Goal: Transaction & Acquisition: Purchase product/service

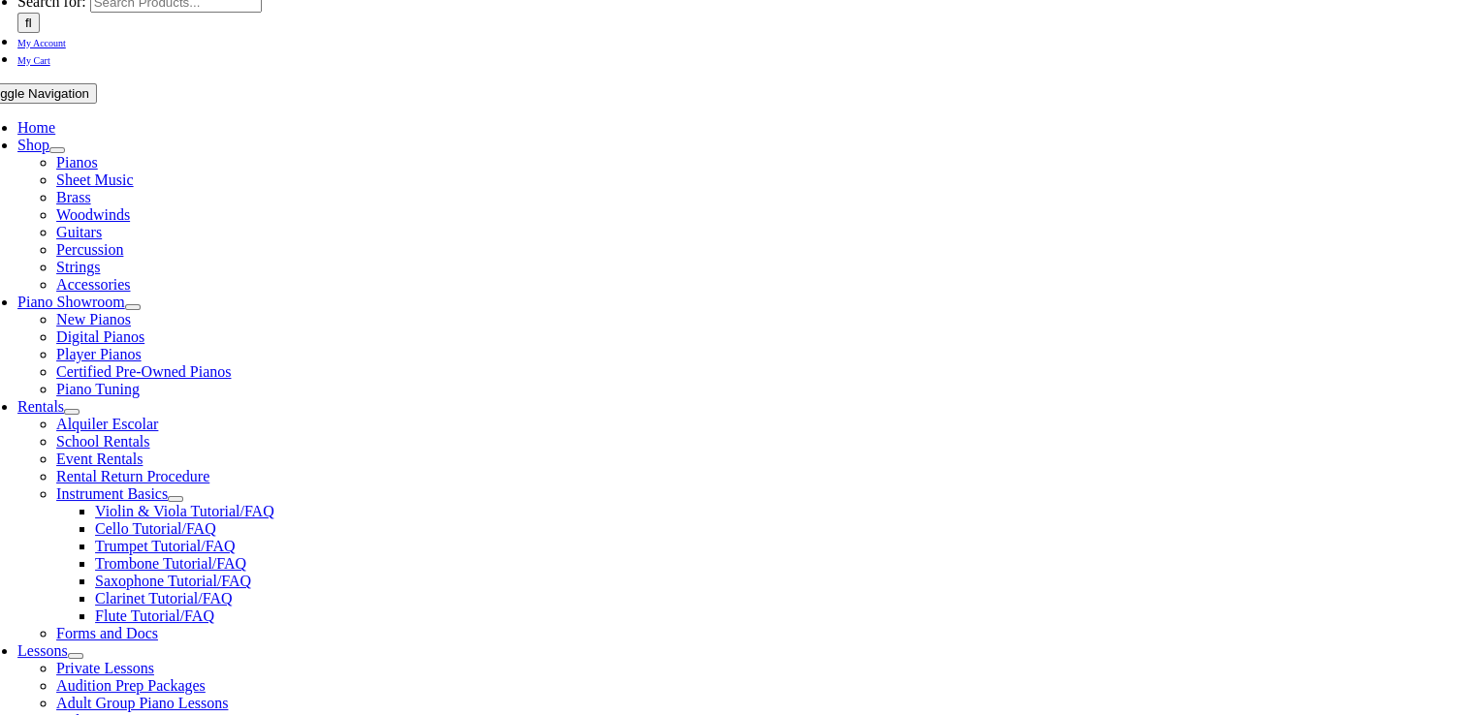
scroll to position [485, 0]
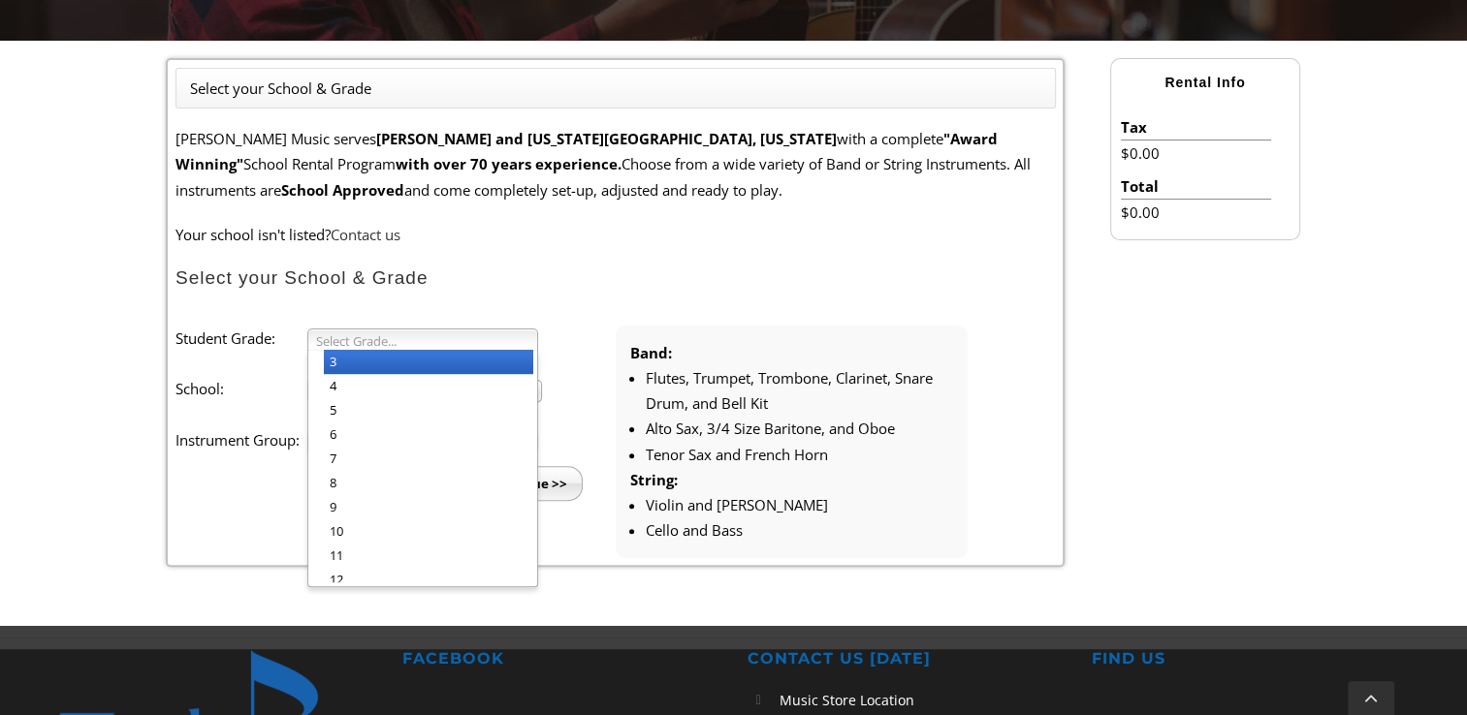
click at [386, 347] on span "Select Grade..." at bounding box center [414, 341] width 196 height 23
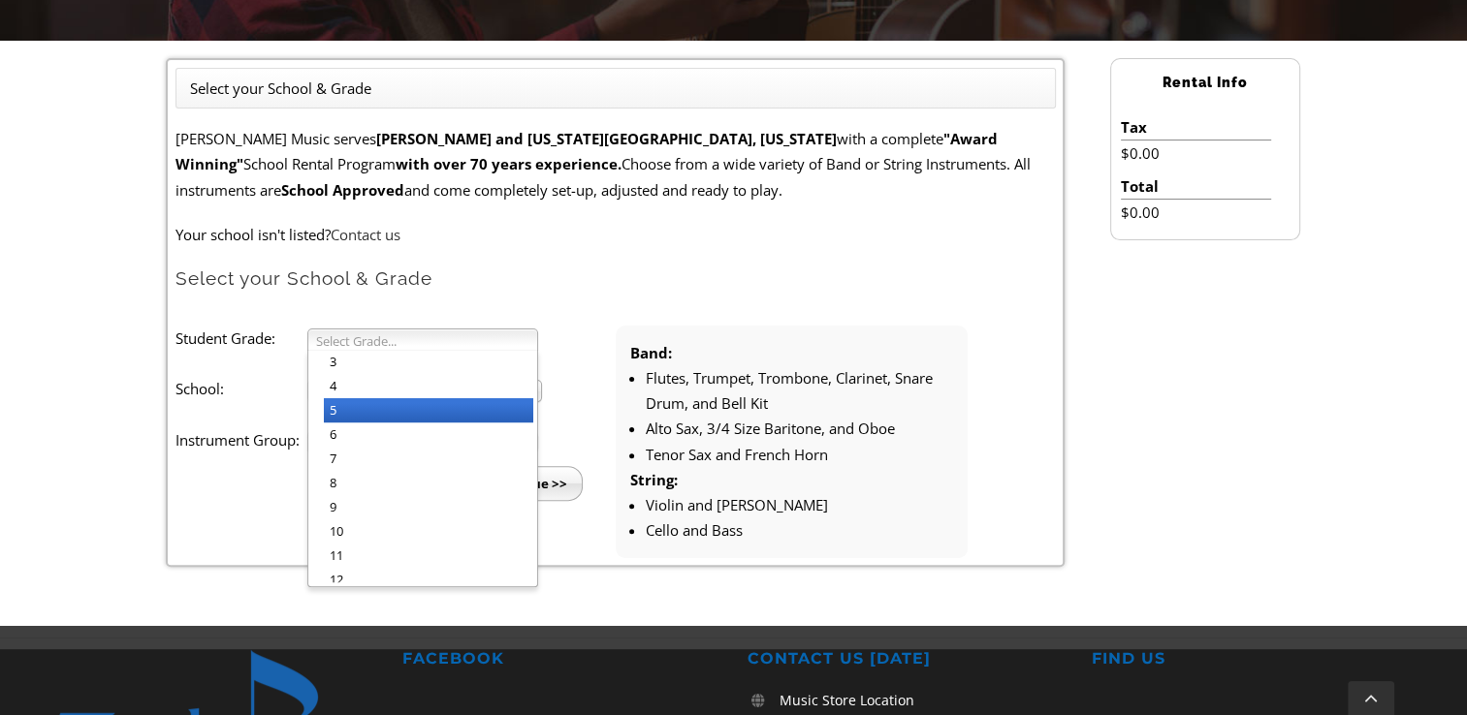
click at [337, 413] on li "5" at bounding box center [428, 410] width 209 height 24
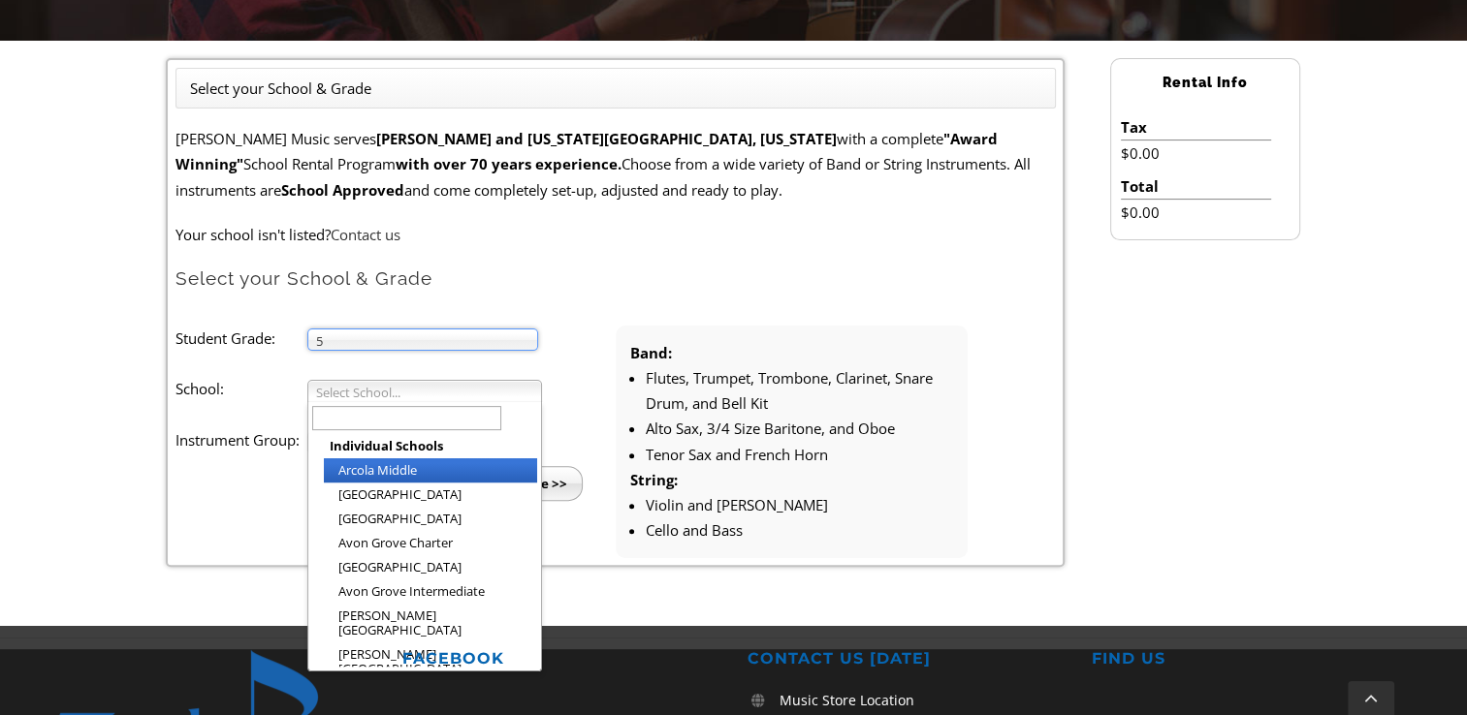
click at [367, 387] on span "Select School..." at bounding box center [416, 392] width 200 height 23
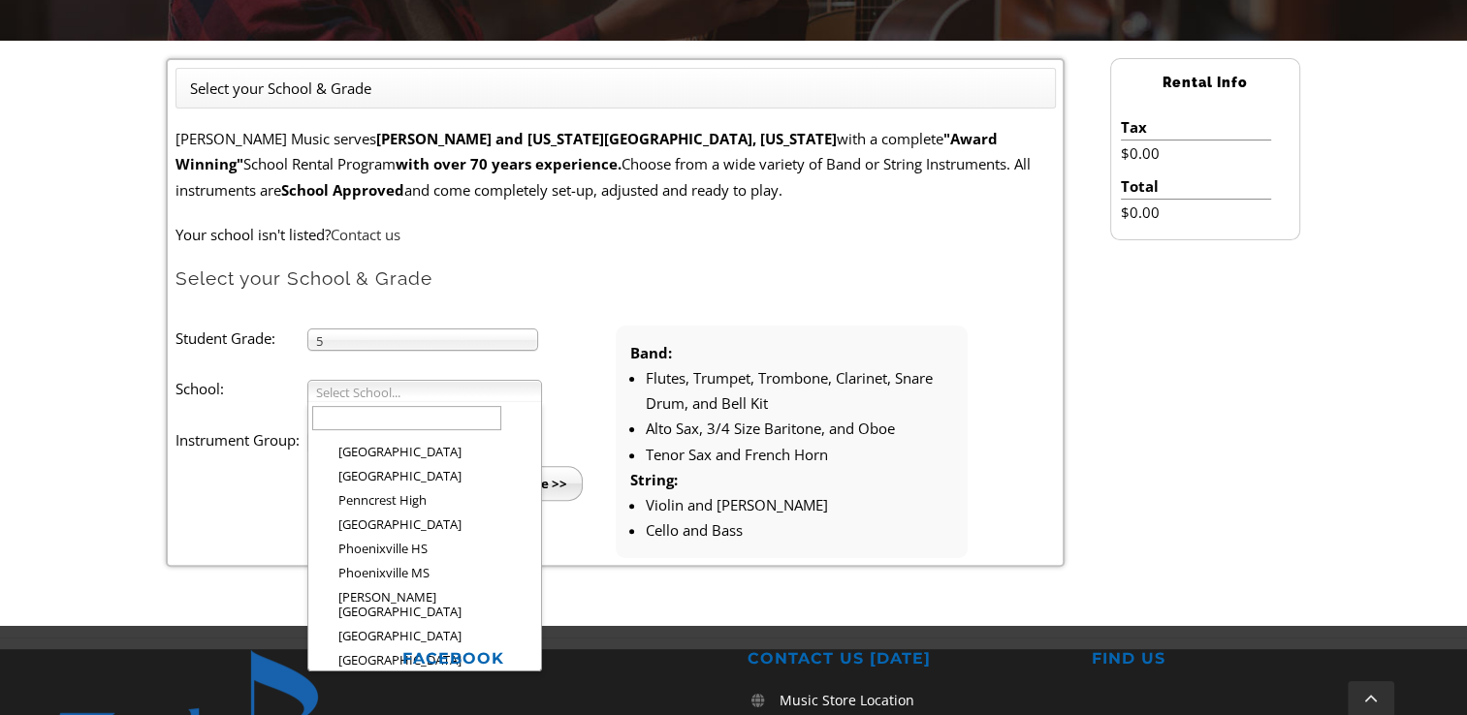
scroll to position [2592, 0]
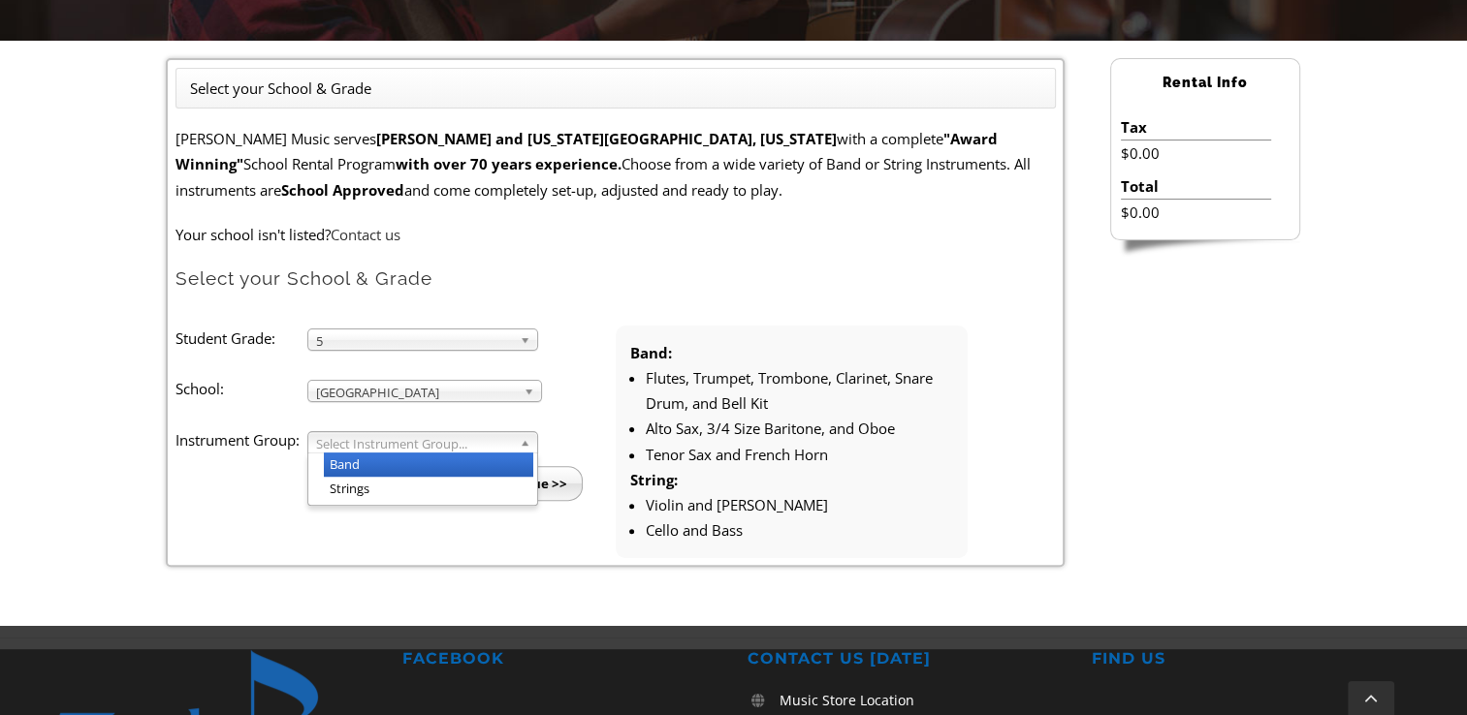
click at [388, 437] on span "Select Instrument Group..." at bounding box center [414, 443] width 196 height 23
click at [362, 462] on li "Band" at bounding box center [428, 465] width 209 height 24
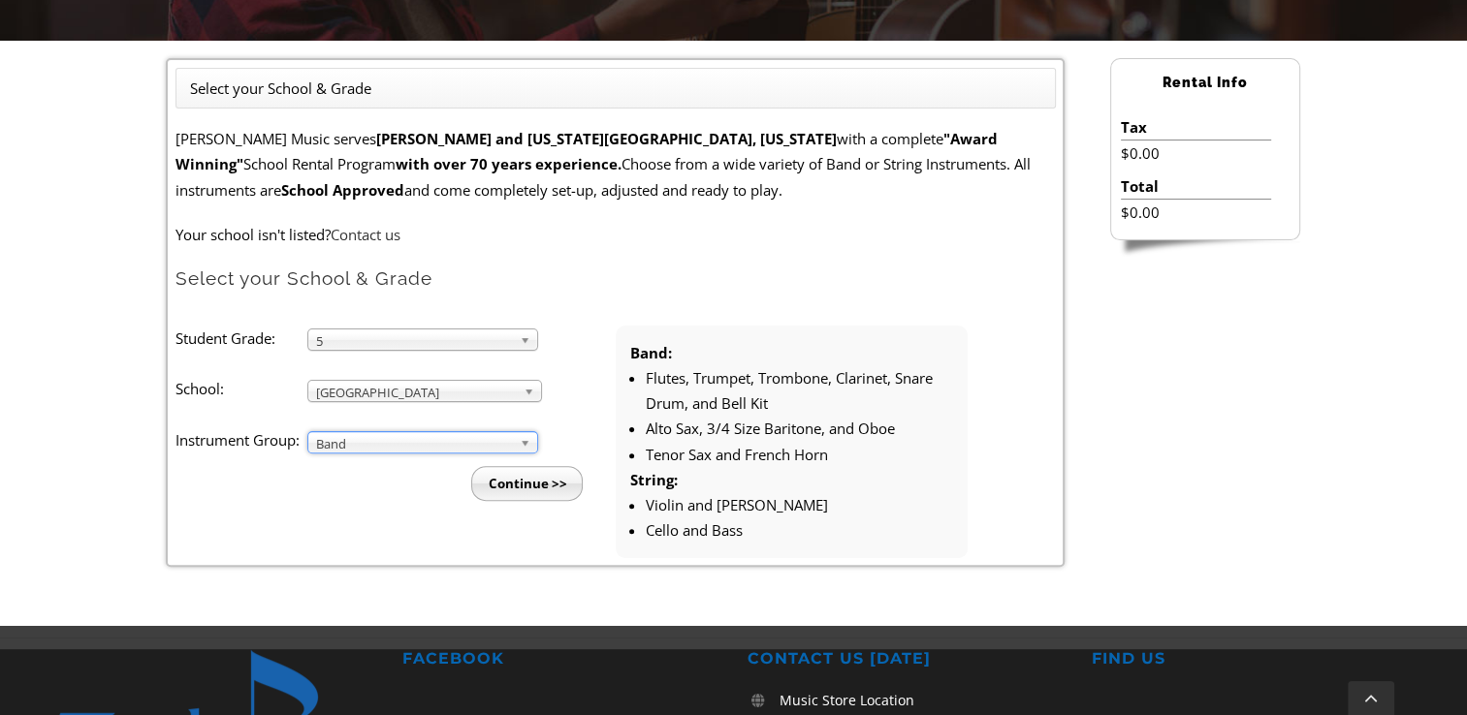
click at [504, 484] on input "Continue >>" at bounding box center [526, 483] width 111 height 35
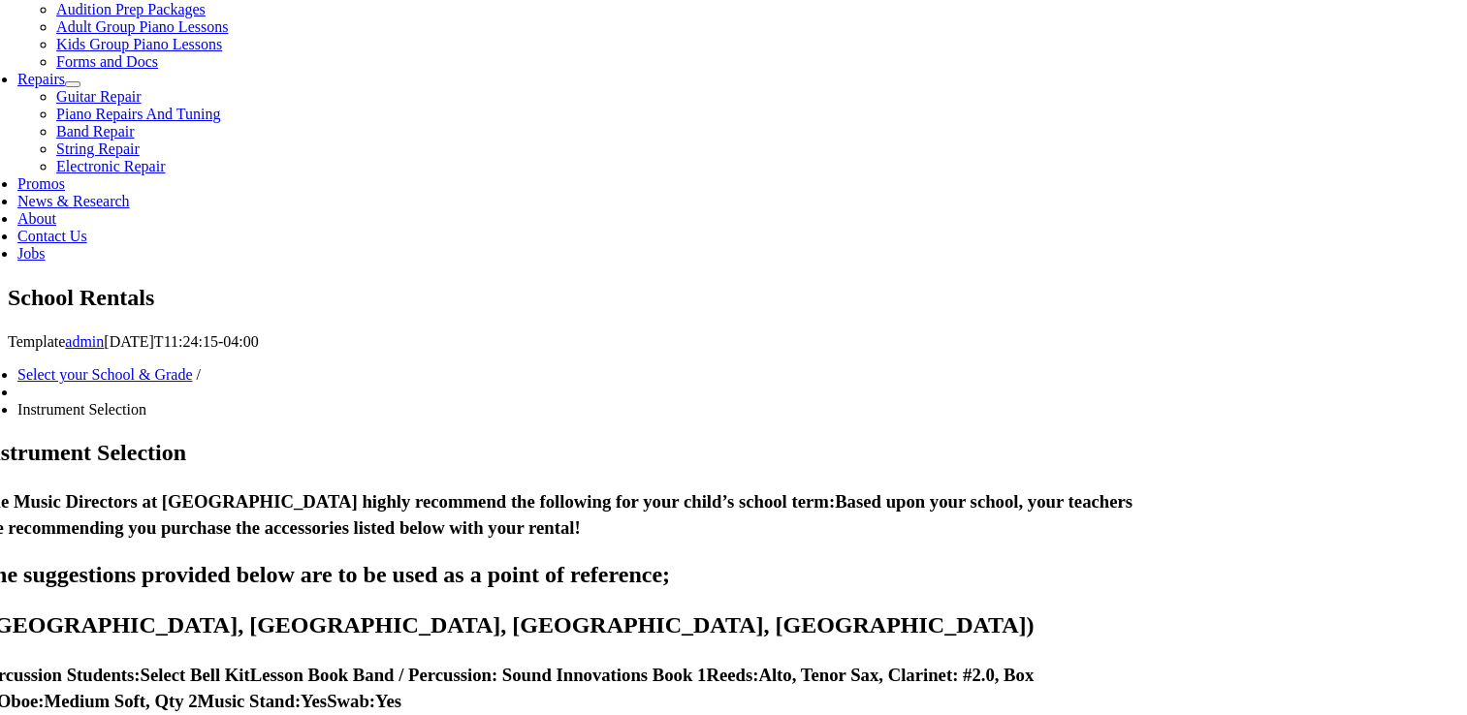
scroll to position [969, 0]
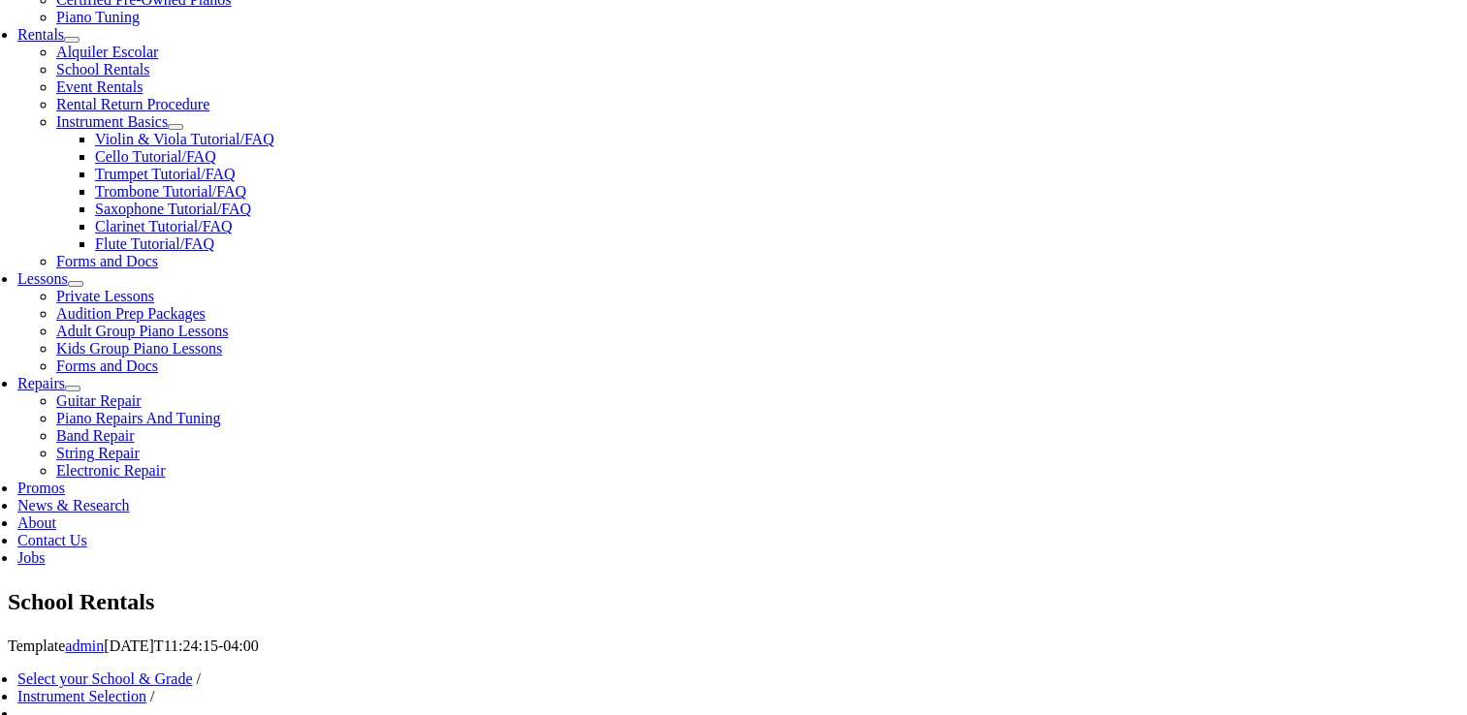
scroll to position [678, 0]
